Goal: Task Accomplishment & Management: Manage account settings

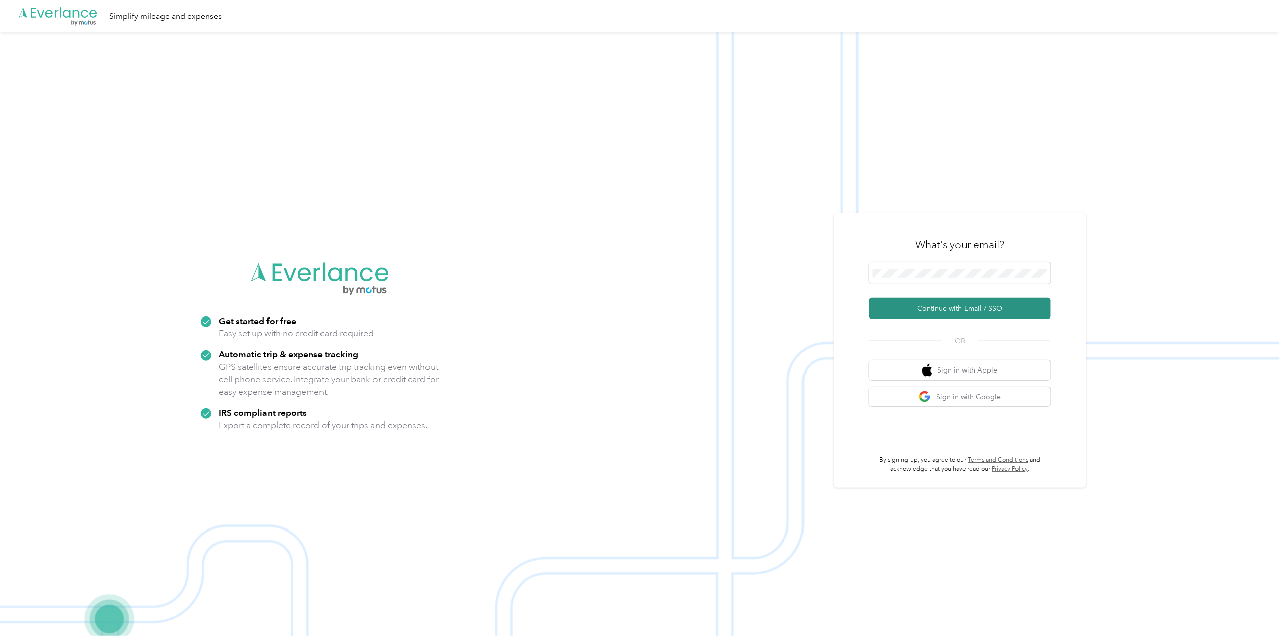
click at [910, 310] on button "Continue with Email / SSO" at bounding box center [960, 308] width 182 height 21
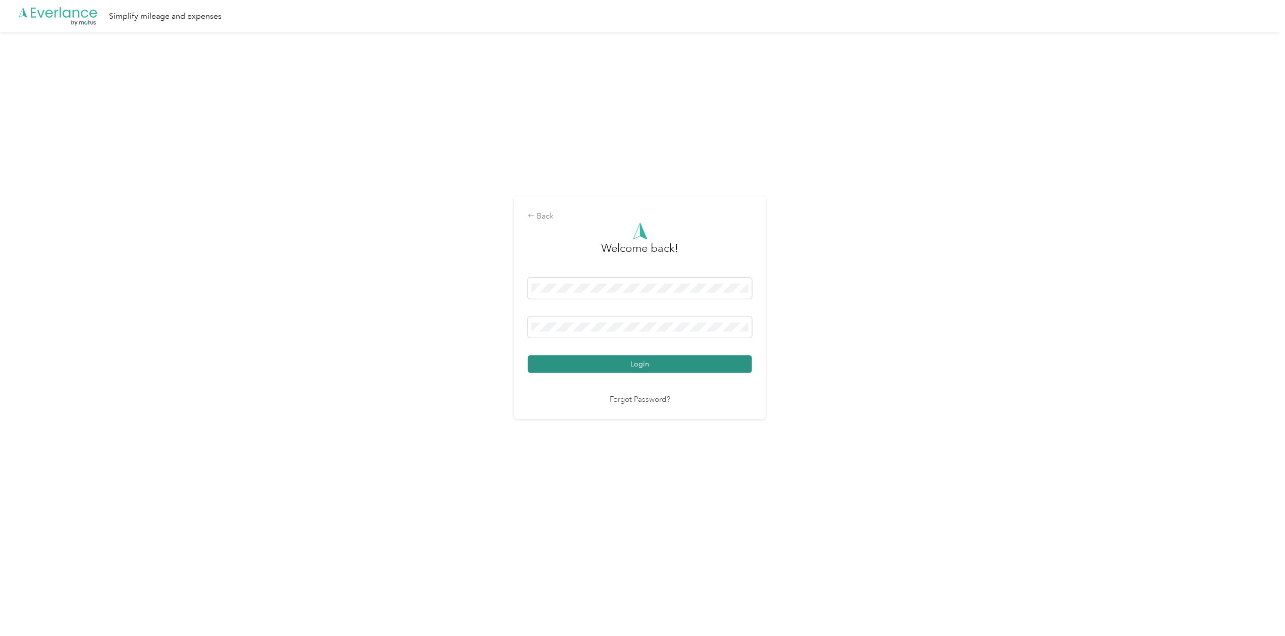
click at [658, 365] on button "Login" at bounding box center [640, 364] width 224 height 18
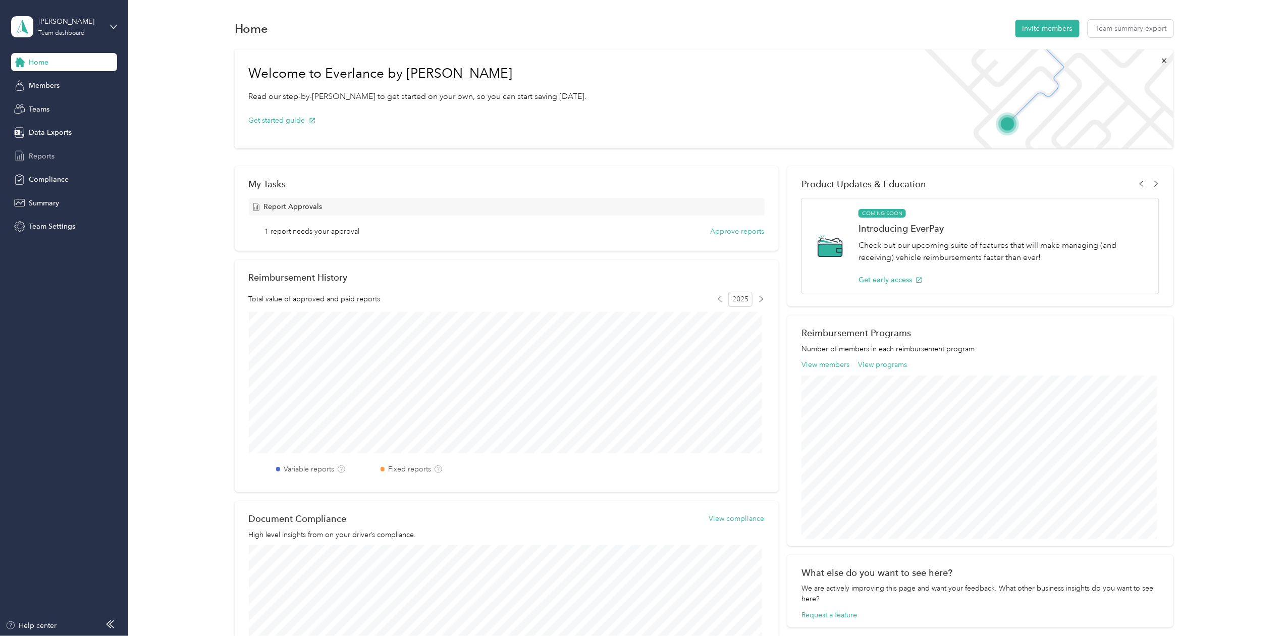
click at [43, 161] on div "Reports" at bounding box center [64, 156] width 106 height 18
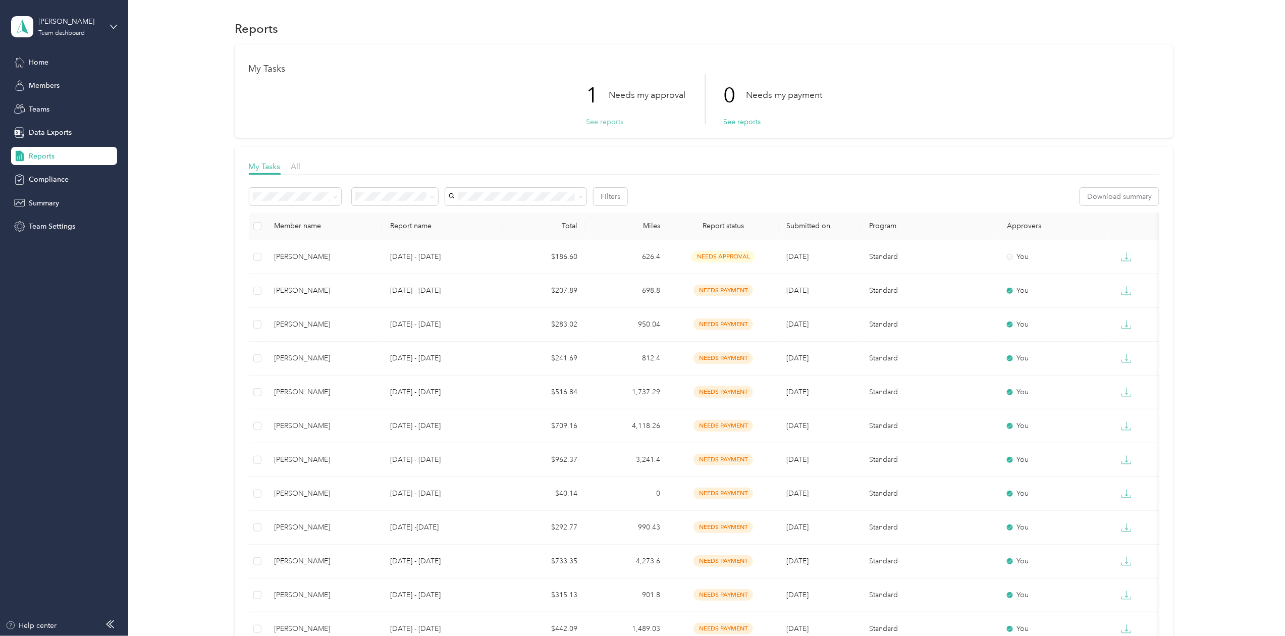
click at [602, 121] on button "See reports" at bounding box center [604, 122] width 37 height 11
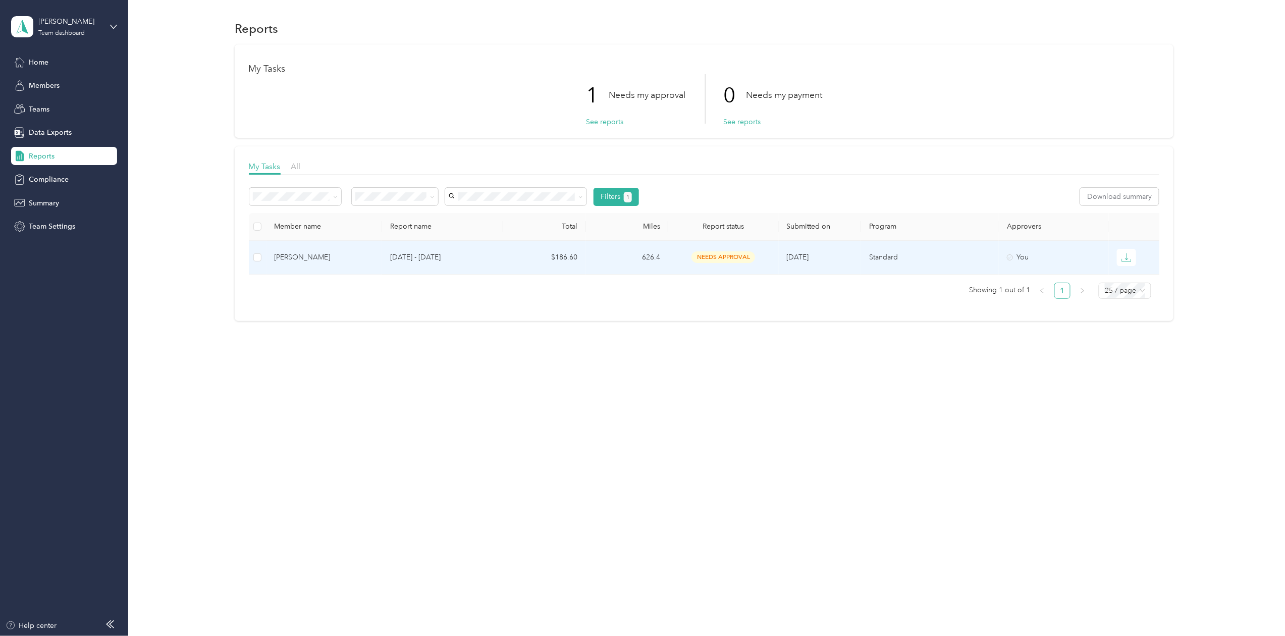
click at [301, 258] on div "[PERSON_NAME]" at bounding box center [323, 257] width 99 height 11
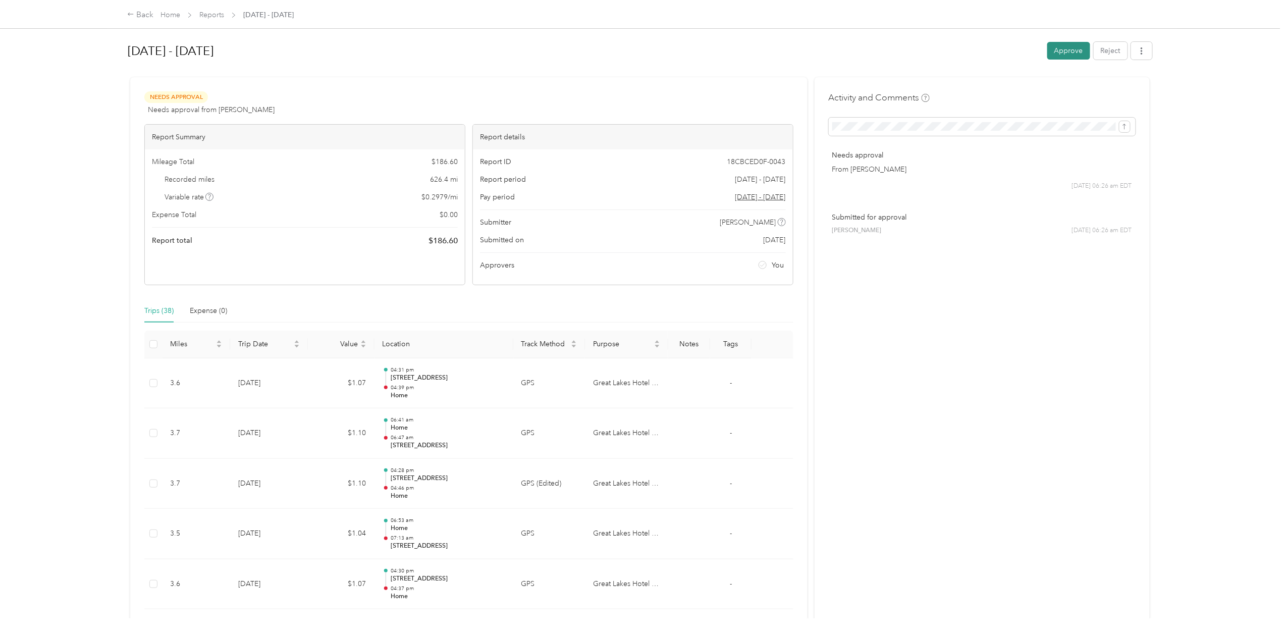
click at [1062, 50] on button "Approve" at bounding box center [1068, 51] width 43 height 18
